Goal: Task Accomplishment & Management: Manage account settings

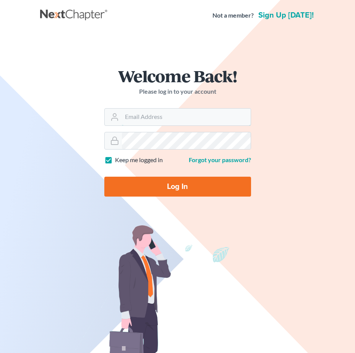
type input "[PERSON_NAME][EMAIL_ADDRESS][DOMAIN_NAME]"
click at [175, 190] on input "Log In" at bounding box center [177, 187] width 147 height 20
type input "Thinking..."
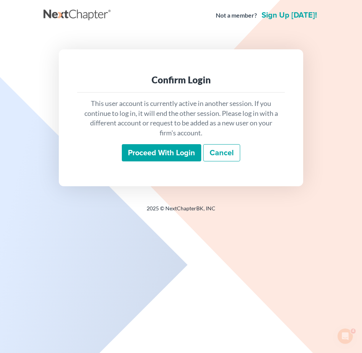
click at [173, 158] on input "Proceed with login" at bounding box center [162, 153] width 80 height 18
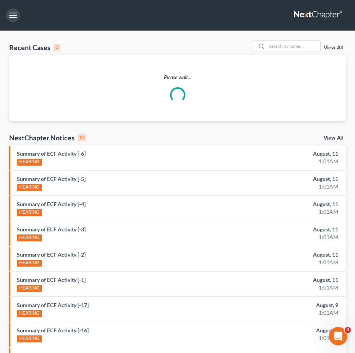
click at [16, 20] on button "button" at bounding box center [13, 15] width 14 height 14
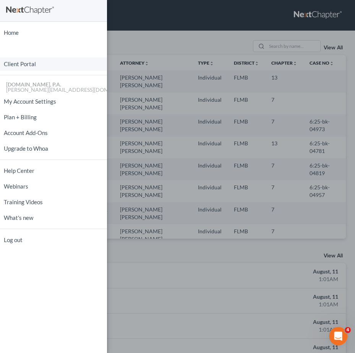
click at [28, 65] on link "Client Portal" at bounding box center [53, 63] width 107 height 13
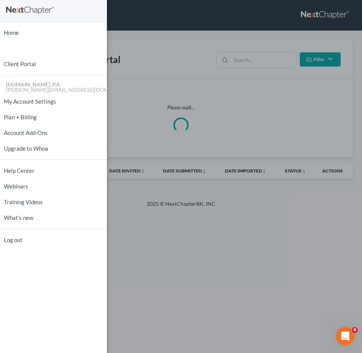
click at [262, 60] on div "Home New Case Client Portal [DOMAIN_NAME], P.A. [PERSON_NAME][EMAIL_ADDRESS][DO…" at bounding box center [181, 176] width 362 height 353
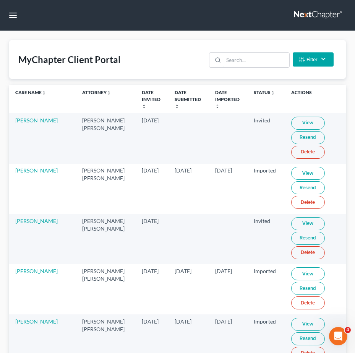
click at [262, 60] on input "search" at bounding box center [256, 60] width 65 height 15
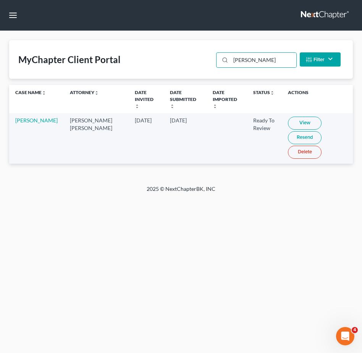
click at [288, 117] on link "View" at bounding box center [305, 123] width 34 height 13
click at [296, 117] on link "View" at bounding box center [305, 123] width 34 height 13
drag, startPoint x: 172, startPoint y: 49, endPoint x: 108, endPoint y: 46, distance: 64.3
click at [143, 47] on div "MyChapter Client Portal [PERSON_NAME] Filter Status Filter... Invited In Progre…" at bounding box center [181, 59] width 344 height 39
type input "nelmes"
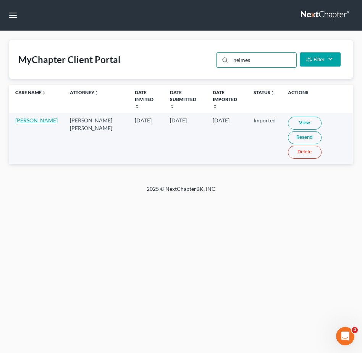
click at [25, 120] on link "[PERSON_NAME]" at bounding box center [36, 120] width 42 height 6
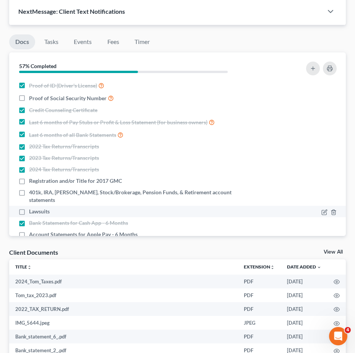
scroll to position [335, 0]
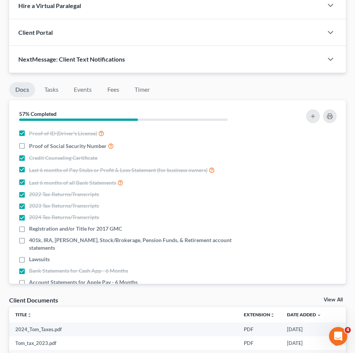
click at [158, 93] on ul "Docs Tasks Events Fees Timer" at bounding box center [177, 91] width 337 height 18
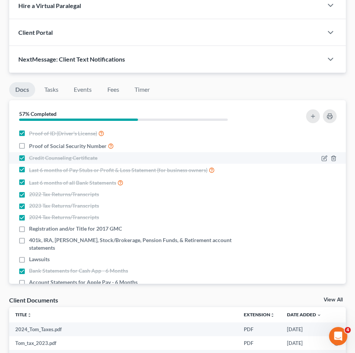
drag, startPoint x: 24, startPoint y: 143, endPoint x: 36, endPoint y: 157, distance: 17.6
click at [29, 143] on label "Proof of Social Security Number" at bounding box center [71, 145] width 85 height 9
click at [32, 143] on input "Proof of Social Security Number" at bounding box center [34, 143] width 5 height 5
checkbox input "true"
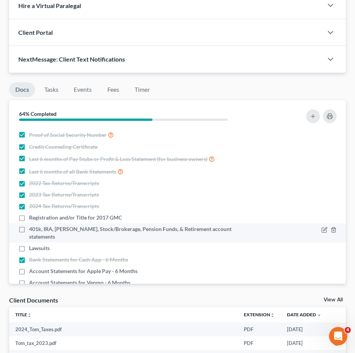
scroll to position [20, 0]
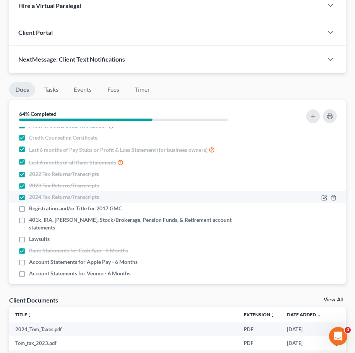
drag, startPoint x: 226, startPoint y: 196, endPoint x: 217, endPoint y: 201, distance: 10.1
click at [226, 196] on div "2024 Tax Returns/Transcripts" at bounding box center [136, 197] width 237 height 8
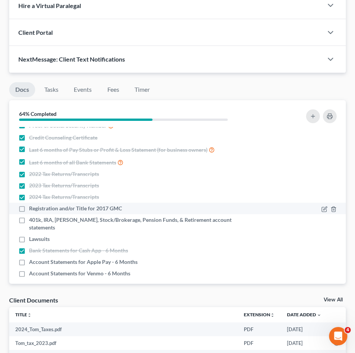
click at [47, 211] on span "Registration and/or Title for 2017 GMC" at bounding box center [75, 209] width 93 height 8
click at [37, 210] on input "Registration and/or Title for 2017 GMC" at bounding box center [34, 207] width 5 height 5
checkbox input "true"
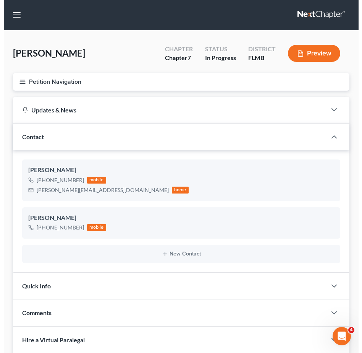
scroll to position [0, 0]
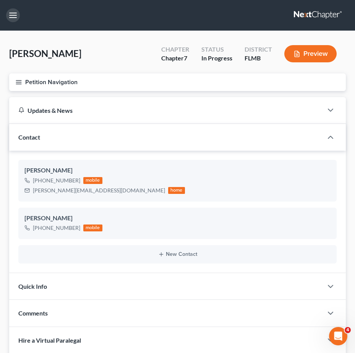
click at [11, 18] on button "button" at bounding box center [13, 15] width 14 height 14
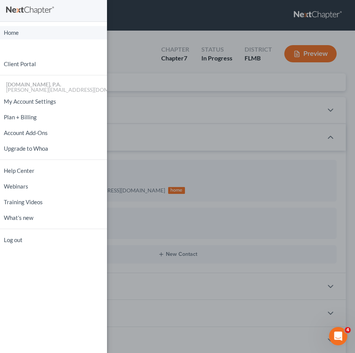
click at [26, 32] on link "Home" at bounding box center [53, 32] width 107 height 13
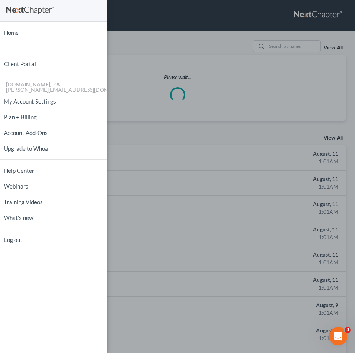
drag, startPoint x: 272, startPoint y: 50, endPoint x: 275, endPoint y: 47, distance: 4.3
click at [272, 49] on div "Home New Case Client Portal [DOMAIN_NAME], P.A. [PERSON_NAME][EMAIL_ADDRESS][DO…" at bounding box center [177, 176] width 355 height 353
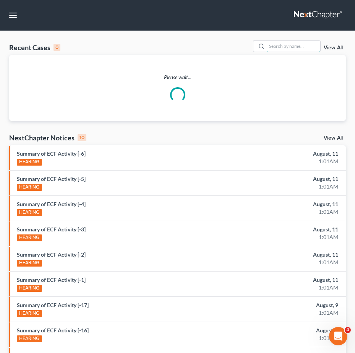
click at [278, 45] on input "search" at bounding box center [294, 46] width 54 height 11
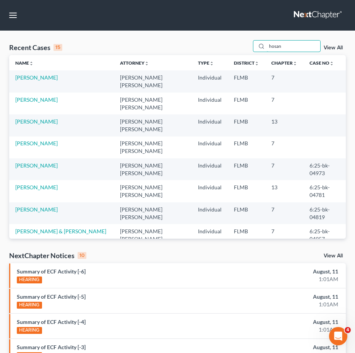
type input "[PERSON_NAME]"
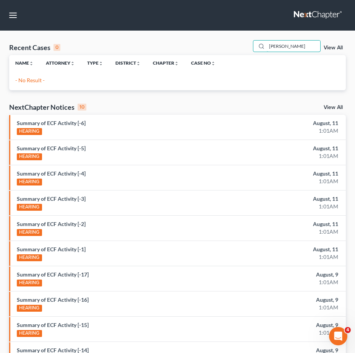
drag, startPoint x: 298, startPoint y: 49, endPoint x: 166, endPoint y: 32, distance: 133.3
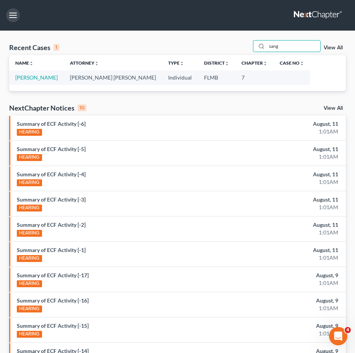
type input "sang"
click at [10, 14] on button "button" at bounding box center [13, 15] width 14 height 14
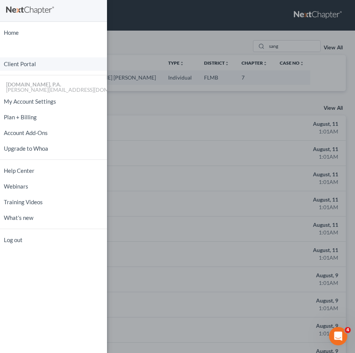
drag, startPoint x: 36, startPoint y: 62, endPoint x: 40, endPoint y: 62, distance: 3.8
click at [37, 62] on link "Client Portal" at bounding box center [53, 63] width 107 height 13
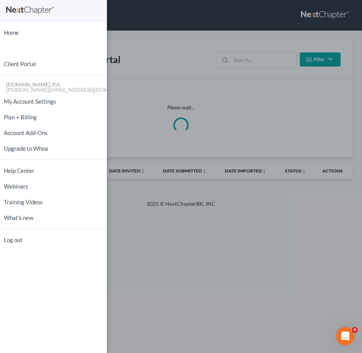
click at [267, 60] on div "Home New Case Client Portal [DOMAIN_NAME], P.A. [PERSON_NAME][EMAIL_ADDRESS][DO…" at bounding box center [181, 176] width 362 height 353
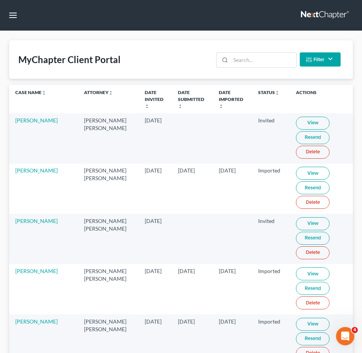
click at [250, 62] on div "Home New Case Client Portal [DOMAIN_NAME], P.A. [PERSON_NAME][EMAIL_ADDRESS][DO…" at bounding box center [181, 176] width 362 height 353
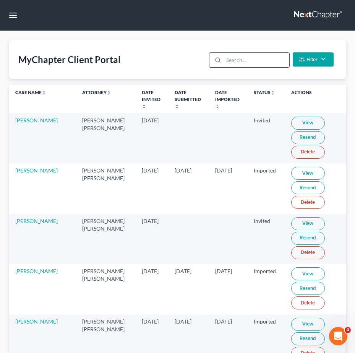
click at [245, 62] on input "search" at bounding box center [256, 60] width 65 height 15
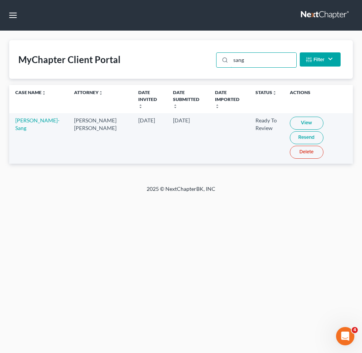
type input "sang"
click at [300, 117] on link "View" at bounding box center [307, 123] width 34 height 13
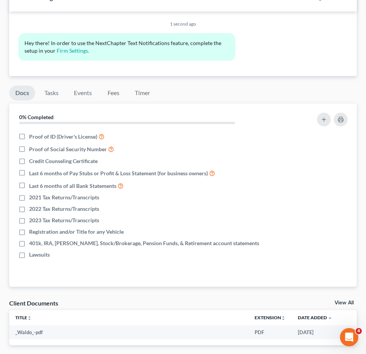
scroll to position [354, 0]
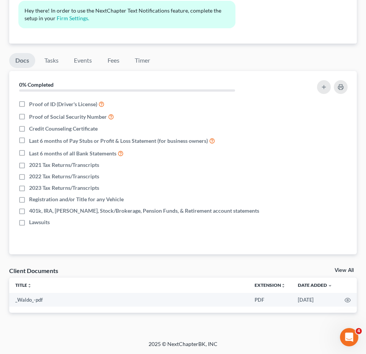
drag, startPoint x: 252, startPoint y: 50, endPoint x: 256, endPoint y: 51, distance: 4.8
click at [252, 50] on div "Docs Tasks Events Fees Timer 0% Completed Nothing here yet! Proof of ID (Driver…" at bounding box center [182, 184] width 355 height 281
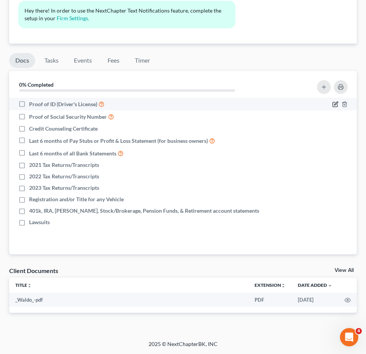
click at [334, 103] on icon "button" at bounding box center [335, 104] width 6 height 6
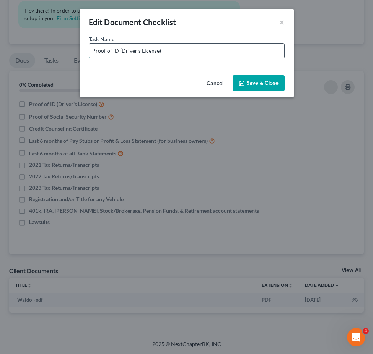
click at [201, 44] on input "Proof of ID (Driver's License)" at bounding box center [186, 51] width 195 height 15
drag, startPoint x: 162, startPoint y: 50, endPoint x: 223, endPoint y: 51, distance: 61.2
click at [223, 51] on input "Proof of ID (Driver's License) - NEED Colored Copy" at bounding box center [186, 51] width 195 height 15
type input "Proof of ID (Driver's License) - NEED Colored Copy"
click at [253, 86] on button "Save & Close" at bounding box center [258, 83] width 52 height 16
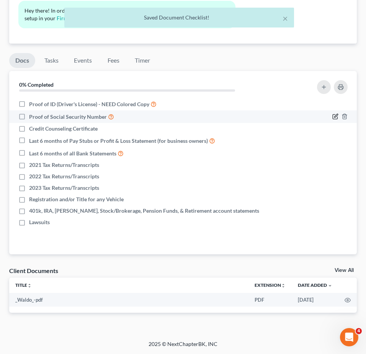
click at [333, 116] on icon "button" at bounding box center [335, 117] width 6 height 6
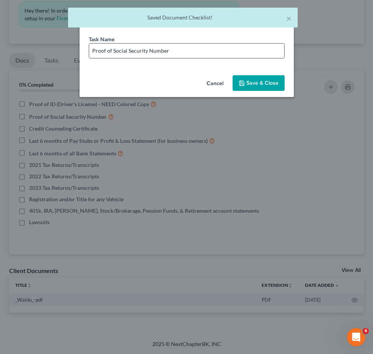
click at [184, 51] on input "Proof of Social Security Number" at bounding box center [186, 51] width 195 height 15
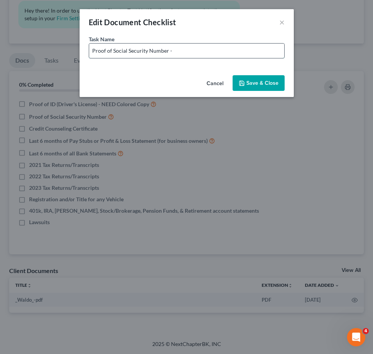
paste input "NEED Colored Copy"
type input "Proof of Social Security Number - NEED Colored Copy"
click at [251, 85] on button "Save & Close" at bounding box center [258, 83] width 52 height 16
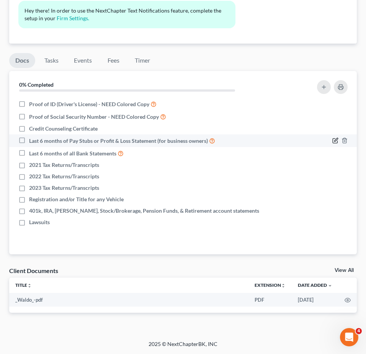
click at [337, 141] on icon "button" at bounding box center [335, 141] width 6 height 6
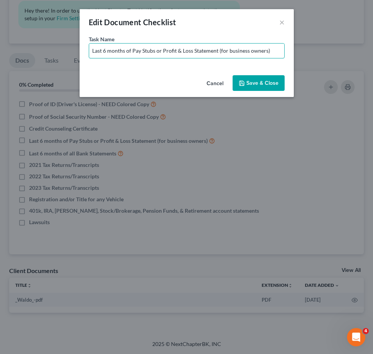
drag, startPoint x: 155, startPoint y: 51, endPoint x: 502, endPoint y: 74, distance: 347.2
click at [362, 74] on html "Home New Case Client Portal Fresh-Start.Law, P.A. jay@fresh-start.law My Accoun…" at bounding box center [186, 0] width 373 height 708
click at [203, 52] on input "Last 6 months of Pay Stubs" at bounding box center [186, 51] width 195 height 15
type input "Last 6 months of Pay Stubs for TWO-6 Resources Inc"
drag, startPoint x: 260, startPoint y: 83, endPoint x: 269, endPoint y: 87, distance: 9.9
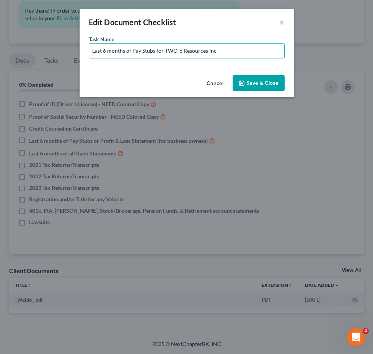
click at [263, 82] on button "Save & Close" at bounding box center [258, 83] width 52 height 16
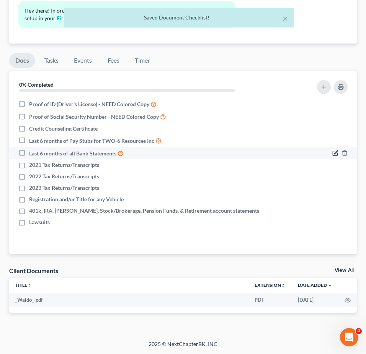
click at [336, 151] on icon "button" at bounding box center [335, 152] width 3 height 3
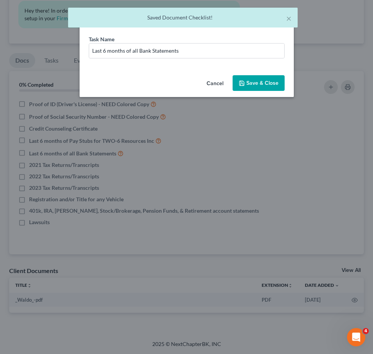
drag, startPoint x: 312, startPoint y: 62, endPoint x: 308, endPoint y: 65, distance: 5.1
click at [313, 62] on div "Edit Document Checklist × Task Name * Last 6 months of all Bank Statements Canc…" at bounding box center [186, 177] width 373 height 354
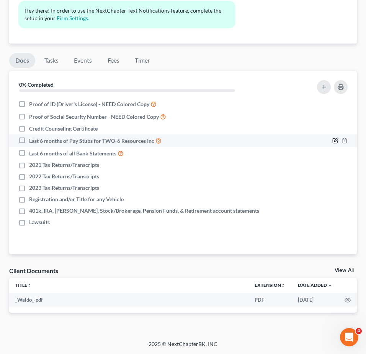
click at [333, 141] on icon "button" at bounding box center [335, 141] width 6 height 6
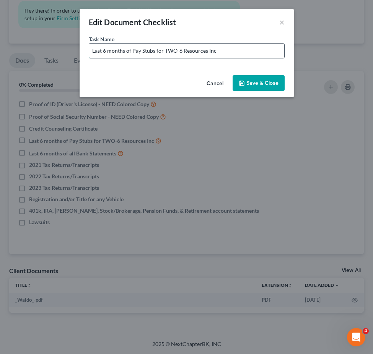
click at [175, 50] on input "Last 6 months of Pay Stubs for TWO-6 Resources Inc" at bounding box center [186, 51] width 195 height 15
type input "Last 6 months of Pay Stubs for Two-6 Resources Inc"
click at [263, 87] on button "Save & Close" at bounding box center [258, 83] width 52 height 16
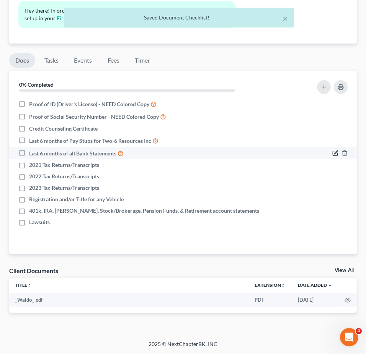
click at [333, 153] on icon "button" at bounding box center [335, 153] width 6 height 6
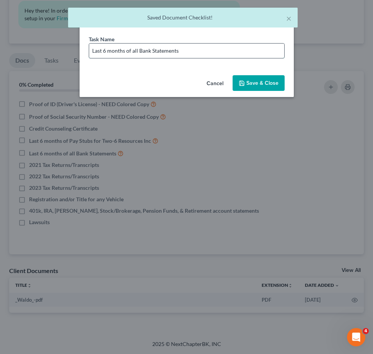
drag, startPoint x: 203, startPoint y: 47, endPoint x: 212, endPoint y: 53, distance: 10.5
click at [203, 47] on input "Last 6 months of all Bank Statements" at bounding box center [186, 51] width 195 height 15
type input "Last 6 months of all Bank Statements (Including Cash App, Chime, Apple Pay, Ven…"
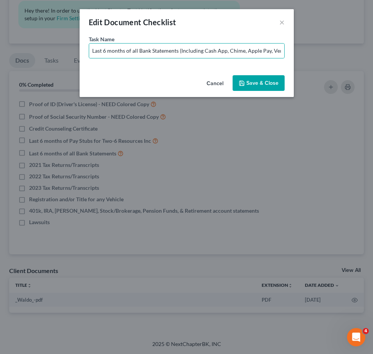
click at [260, 83] on button "Save & Close" at bounding box center [258, 83] width 52 height 16
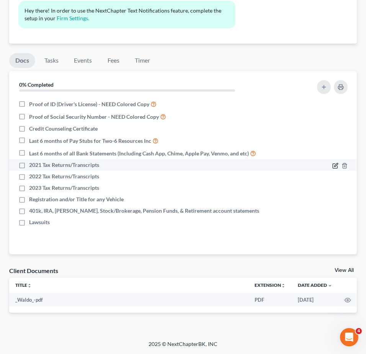
click at [336, 164] on icon "button" at bounding box center [335, 166] width 6 height 6
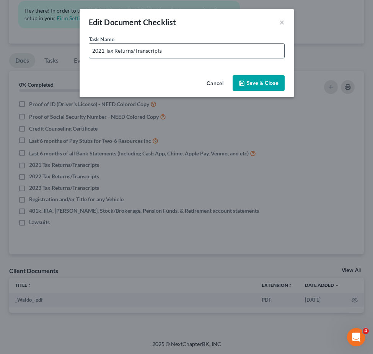
drag, startPoint x: 104, startPoint y: 50, endPoint x: 116, endPoint y: 51, distance: 11.5
click at [105, 50] on input "2021 Tax Returns/Transcripts" at bounding box center [186, 51] width 195 height 15
type input "2022 Tax Returns/Transcripts"
drag, startPoint x: 263, startPoint y: 83, endPoint x: 259, endPoint y: 87, distance: 5.4
click at [263, 82] on button "Save & Close" at bounding box center [258, 83] width 52 height 16
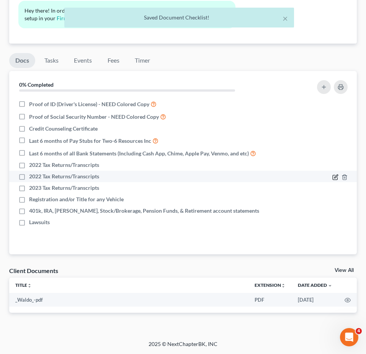
click at [336, 176] on icon "button" at bounding box center [335, 177] width 6 height 6
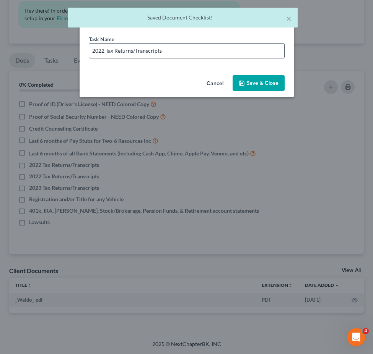
click at [104, 53] on input "2022 Tax Returns/Transcripts" at bounding box center [186, 51] width 195 height 15
type input "2023 Tax Returns/Transcripts"
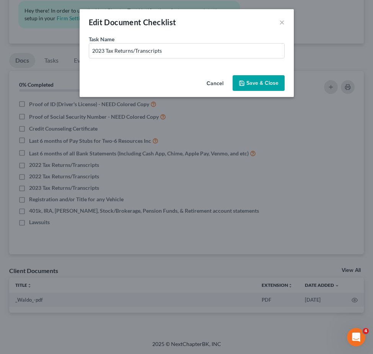
drag, startPoint x: 262, startPoint y: 80, endPoint x: 244, endPoint y: 97, distance: 24.9
click at [262, 79] on button "Save & Close" at bounding box center [258, 83] width 52 height 16
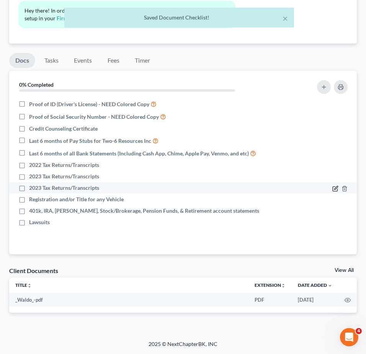
click at [335, 188] on icon "button" at bounding box center [335, 189] width 6 height 6
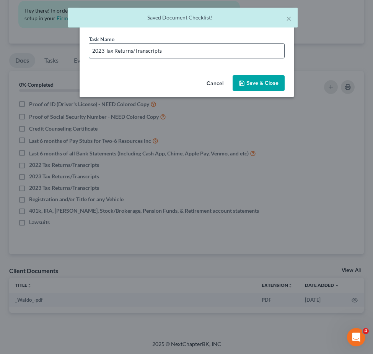
drag, startPoint x: 103, startPoint y: 52, endPoint x: 111, endPoint y: 53, distance: 8.4
click at [103, 52] on input "2023 Tax Returns/Transcripts" at bounding box center [186, 51] width 195 height 15
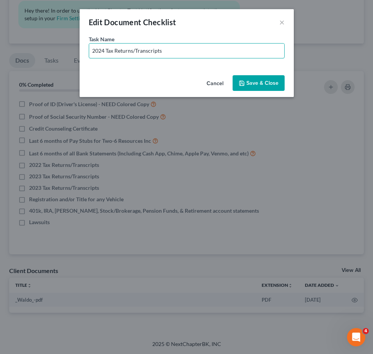
type input "2024 Tax Returns/Transcripts"
drag, startPoint x: 250, startPoint y: 80, endPoint x: 257, endPoint y: 80, distance: 6.9
click at [252, 80] on button "Save & Close" at bounding box center [258, 83] width 52 height 16
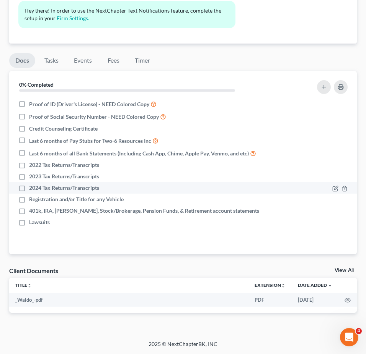
drag, startPoint x: 21, startPoint y: 188, endPoint x: 28, endPoint y: 187, distance: 6.2
click at [29, 188] on label "2024 Tax Returns/Transcripts" at bounding box center [64, 188] width 70 height 8
click at [32, 188] on input "2024 Tax Returns/Transcripts" at bounding box center [34, 186] width 5 height 5
checkbox input "true"
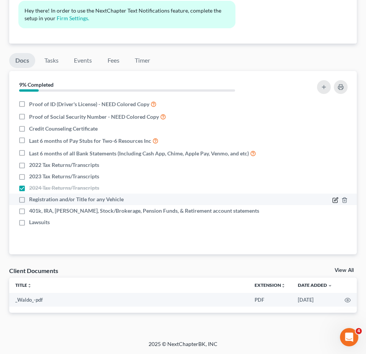
click at [336, 197] on icon "button" at bounding box center [335, 200] width 6 height 6
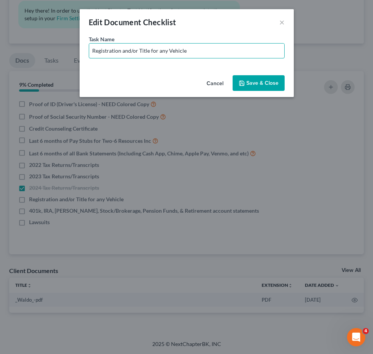
drag, startPoint x: 158, startPoint y: 52, endPoint x: 372, endPoint y: 59, distance: 214.2
click at [362, 59] on div "Edit Document Checklist × Task Name * Registration and/or Title for any Vehicle…" at bounding box center [186, 177] width 373 height 354
type input "Registration and/or Title for 2024 Kia"
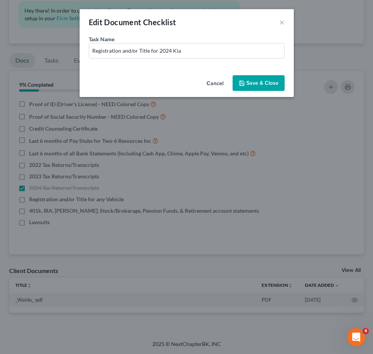
drag, startPoint x: 264, startPoint y: 82, endPoint x: 307, endPoint y: 101, distance: 47.6
click at [264, 81] on button "Save & Close" at bounding box center [258, 83] width 52 height 16
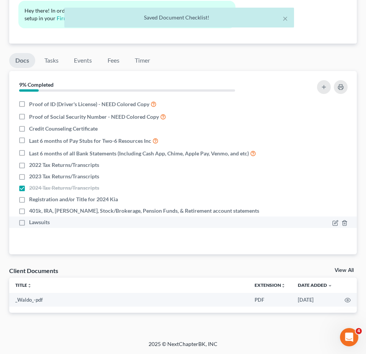
click at [29, 223] on label "Lawsuits" at bounding box center [39, 223] width 21 height 8
click at [32, 223] on input "Lawsuits" at bounding box center [34, 221] width 5 height 5
checkbox input "true"
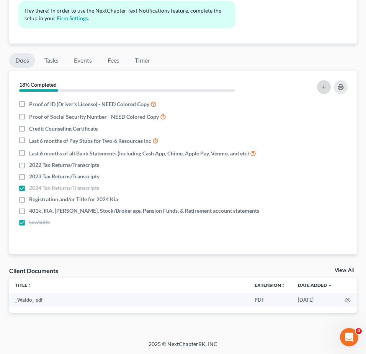
click at [320, 86] on icon "button" at bounding box center [323, 87] width 6 height 6
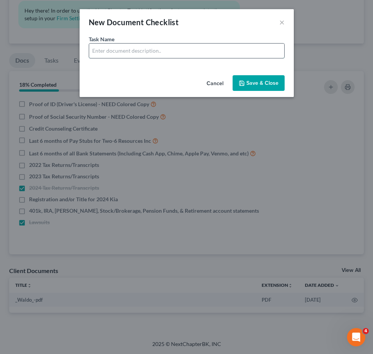
drag, startPoint x: 132, startPoint y: 48, endPoint x: 136, endPoint y: 49, distance: 3.8
click at [135, 49] on input "text" at bounding box center [186, 51] width 195 height 15
click at [108, 48] on input "text" at bounding box center [186, 51] width 195 height 15
drag, startPoint x: 162, startPoint y: 52, endPoint x: 255, endPoint y: 52, distance: 93.7
click at [249, 52] on input "Bank Statements for Regions 5546" at bounding box center [186, 51] width 195 height 15
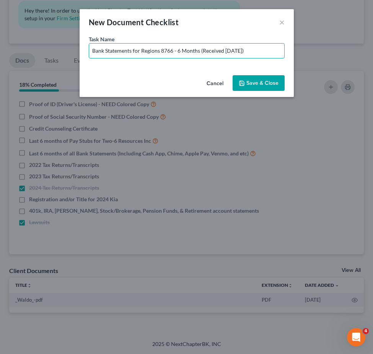
type input "Bank Statements for Regions 8766 - 6 Months (Received July 2025)"
drag, startPoint x: 258, startPoint y: 86, endPoint x: 263, endPoint y: 87, distance: 4.3
click at [258, 86] on button "Save & Close" at bounding box center [258, 83] width 52 height 16
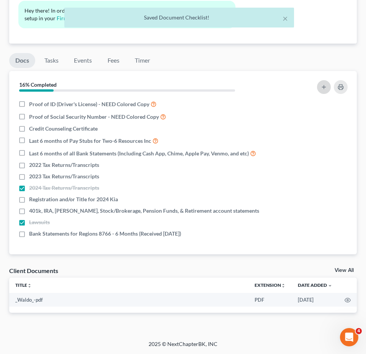
click at [325, 85] on icon "button" at bounding box center [323, 87] width 6 height 6
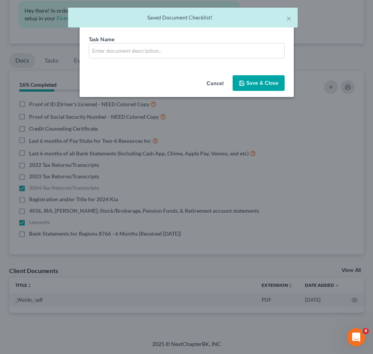
drag, startPoint x: 213, startPoint y: 82, endPoint x: 214, endPoint y: 106, distance: 24.1
click at [215, 82] on button "Cancel" at bounding box center [214, 83] width 29 height 15
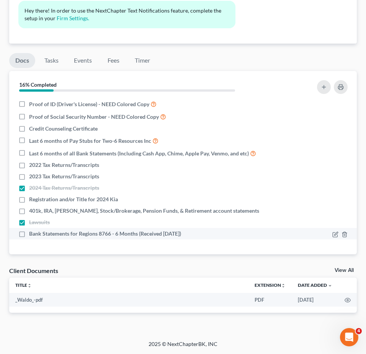
drag, startPoint x: 190, startPoint y: 237, endPoint x: 38, endPoint y: 235, distance: 152.2
click at [27, 237] on div "Bank Statements for Regions 8766 - 6 Months (Received July 2025)" at bounding box center [140, 234] width 245 height 8
copy span "Bank Statements for Regions 8766 - 6 Months (Received July 2025)"
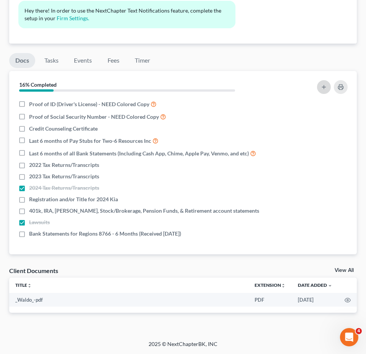
click at [323, 87] on line "button" at bounding box center [323, 87] width 3 height 0
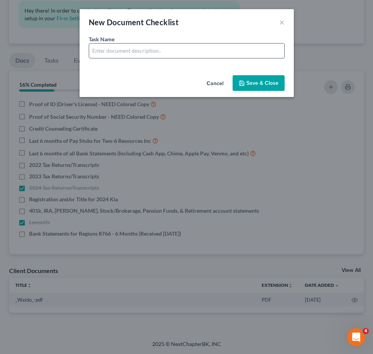
click at [162, 52] on input "text" at bounding box center [186, 51] width 195 height 15
paste input "Bank Statements for Regions 8766 - 6 Months (Received July 2025)"
drag, startPoint x: 173, startPoint y: 50, endPoint x: 141, endPoint y: 55, distance: 31.7
click at [141, 55] on input "Bank Statements for Regions 8766 - 6 Months (Received July 2025)" at bounding box center [186, 51] width 195 height 15
type input "Bank Statements for Truist 5397, 8741 - 6 Months (Received July 2025)"
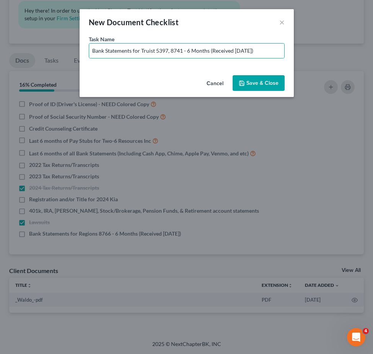
drag, startPoint x: 260, startPoint y: 83, endPoint x: 309, endPoint y: 110, distance: 56.3
click at [261, 83] on button "Save & Close" at bounding box center [258, 83] width 52 height 16
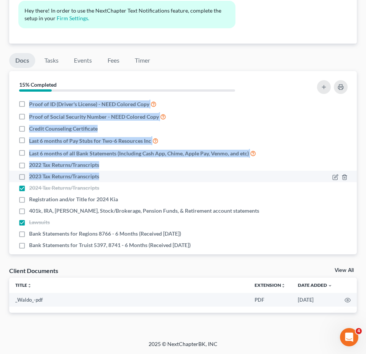
drag, startPoint x: 31, startPoint y: 102, endPoint x: 161, endPoint y: 174, distance: 148.5
click at [161, 174] on ul "Proof of ID (Driver's License) - NEED Colored Copy Proof of Social Security Num…" at bounding box center [182, 174] width 335 height 153
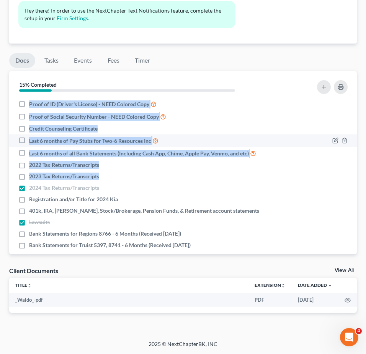
copy ul "Proof of ID (Driver's License) - NEED Colored Copy Proof of Social Security Num…"
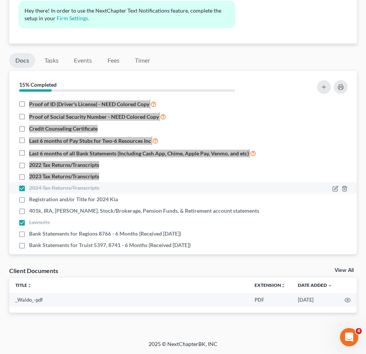
scroll to position [9, 0]
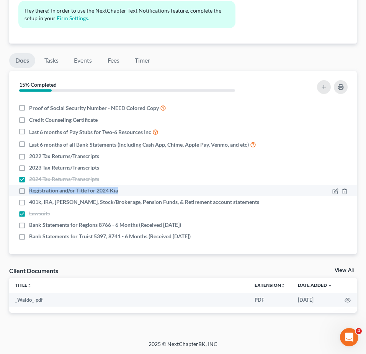
drag, startPoint x: 27, startPoint y: 189, endPoint x: 125, endPoint y: 191, distance: 98.3
click at [125, 191] on div "Registration and/or Title for 2024 Kia" at bounding box center [140, 191] width 245 height 8
copy span "Registration and/or Title for 2024 Kia"
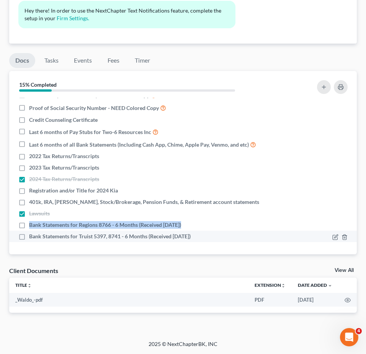
drag, startPoint x: 30, startPoint y: 225, endPoint x: 146, endPoint y: 231, distance: 116.0
click at [146, 231] on ul "Proof of ID (Driver's License) - NEED Colored Copy Proof of Social Security Num…" at bounding box center [182, 165] width 335 height 153
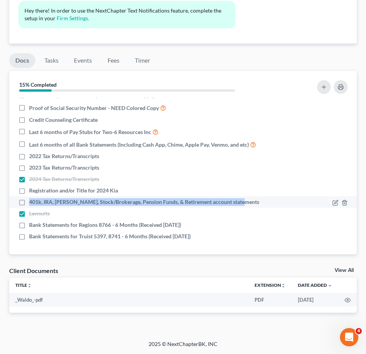
drag, startPoint x: 28, startPoint y: 202, endPoint x: 244, endPoint y: 201, distance: 215.6
click at [244, 201] on div "401k, IRA, [PERSON_NAME], Stock/Brokerage, Pension Funds, & Retirement account …" at bounding box center [140, 202] width 245 height 8
copy span "401k, IRA, [PERSON_NAME], Stock/Brokerage, Pension Funds, & Retirement account …"
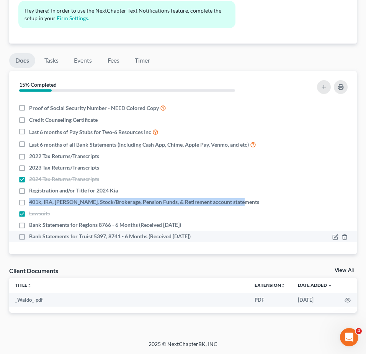
drag, startPoint x: 29, startPoint y: 223, endPoint x: 210, endPoint y: 240, distance: 181.7
click at [210, 240] on ul "Proof of ID (Driver's License) - NEED Colored Copy Proof of Social Security Num…" at bounding box center [182, 165] width 335 height 153
copy ul "Bank Statements for Regions 8766 - 6 Months (Received July 2025) Bank Statement…"
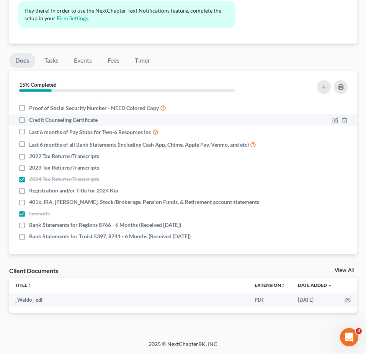
click at [29, 123] on label "Credit Counseling Certificate" at bounding box center [63, 120] width 68 height 8
click at [32, 121] on input "Credit Counseling Certificate" at bounding box center [34, 118] width 5 height 5
checkbox input "true"
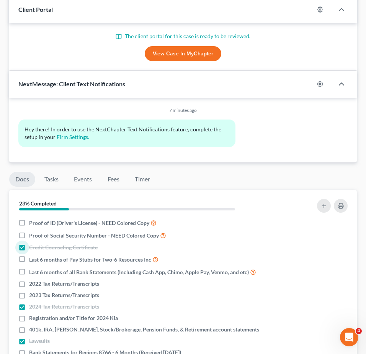
scroll to position [115, 0]
